Goal: Navigation & Orientation: Find specific page/section

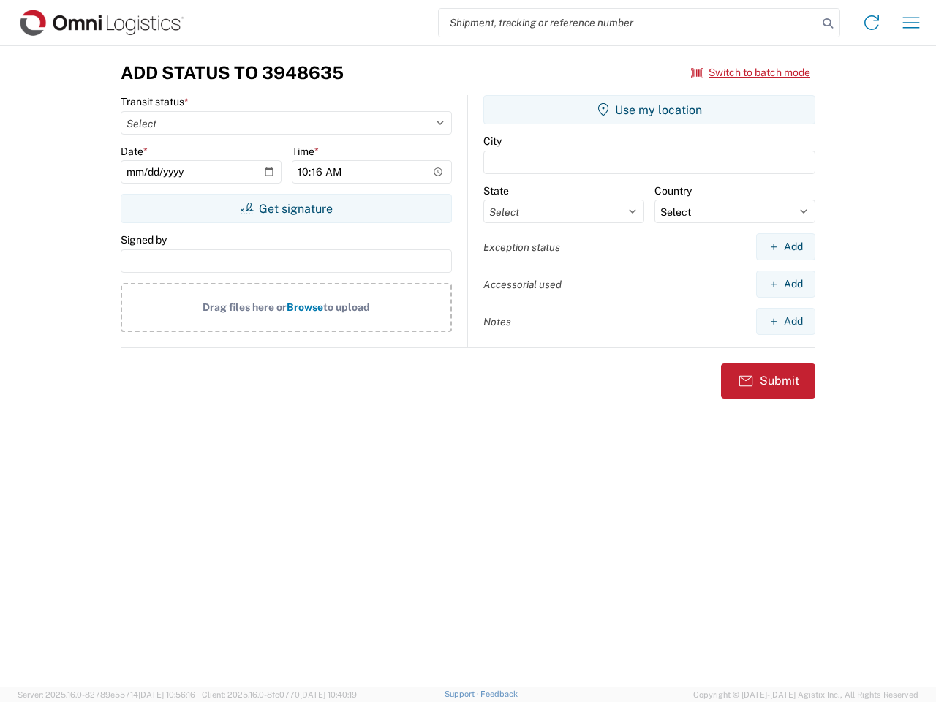
click at [628, 23] on input "search" at bounding box center [628, 23] width 379 height 28
click at [828, 23] on icon at bounding box center [828, 23] width 20 height 20
click at [872, 23] on icon at bounding box center [871, 22] width 23 height 23
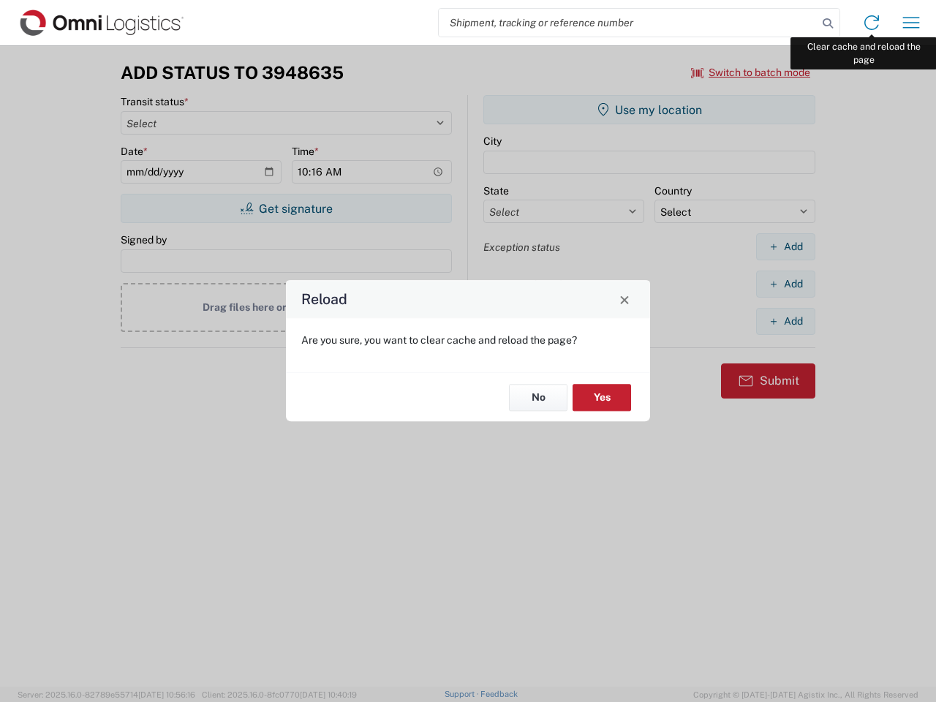
click at [911, 23] on div "Reload Are you sure, you want to clear cache and reload the page? No Yes" at bounding box center [468, 351] width 936 height 702
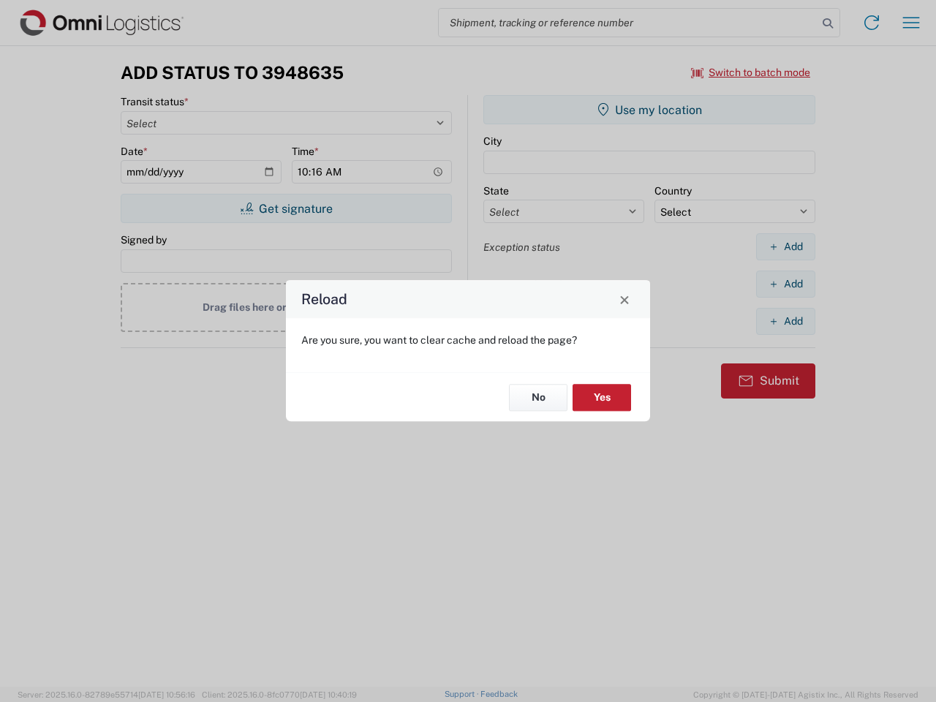
click at [751, 72] on div "Reload Are you sure, you want to clear cache and reload the page? No Yes" at bounding box center [468, 351] width 936 height 702
click at [286, 208] on div "Reload Are you sure, you want to clear cache and reload the page? No Yes" at bounding box center [468, 351] width 936 height 702
click at [649, 110] on div "Reload Are you sure, you want to clear cache and reload the page? No Yes" at bounding box center [468, 351] width 936 height 702
click at [786, 246] on div "Reload Are you sure, you want to clear cache and reload the page? No Yes" at bounding box center [468, 351] width 936 height 702
click at [786, 284] on div "Reload Are you sure, you want to clear cache and reload the page? No Yes" at bounding box center [468, 351] width 936 height 702
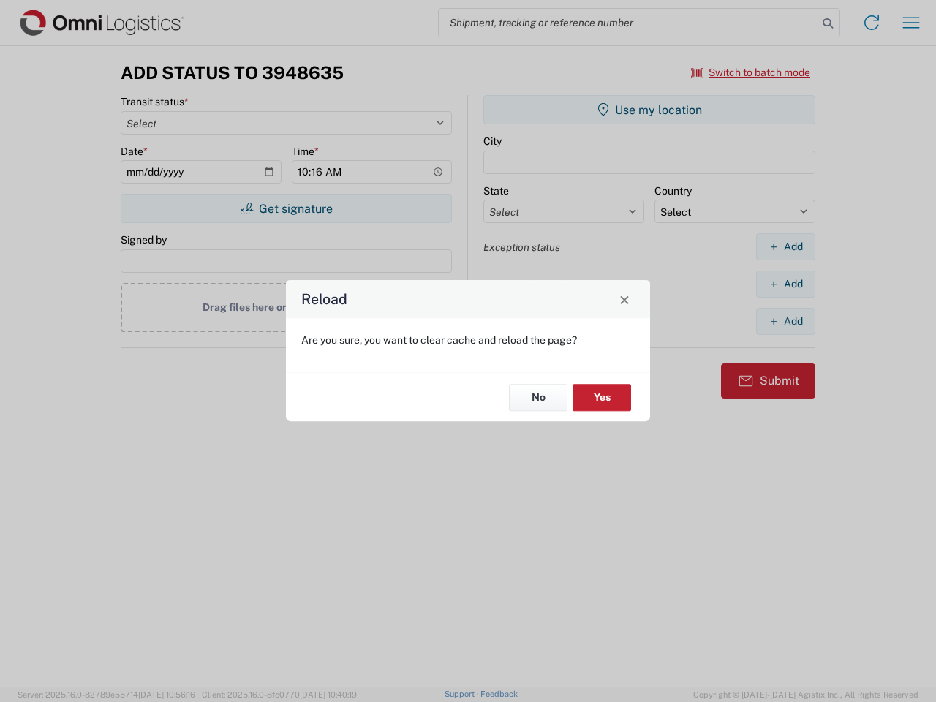
click at [786, 321] on div "Reload Are you sure, you want to clear cache and reload the page? No Yes" at bounding box center [468, 351] width 936 height 702
